Goal: Information Seeking & Learning: Learn about a topic

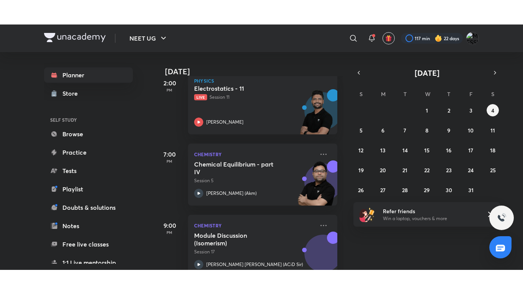
scroll to position [194, 0]
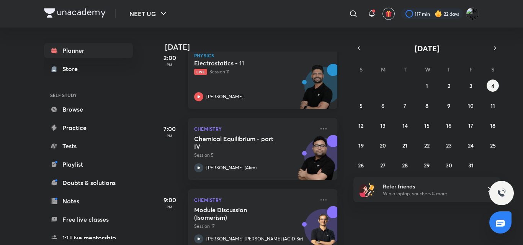
click at [209, 85] on div "Electrostatics - 11 Live Session 11 [PERSON_NAME]" at bounding box center [254, 80] width 120 height 42
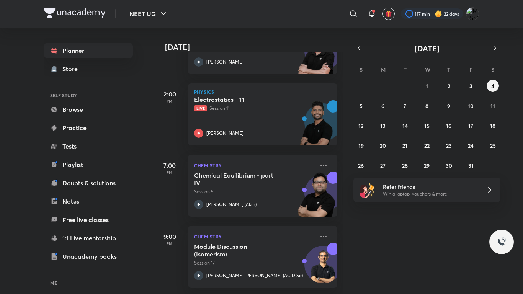
scroll to position [163, 0]
